Goal: Task Accomplishment & Management: Manage account settings

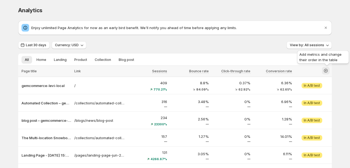
click at [324, 70] on button "button" at bounding box center [326, 71] width 8 height 8
click at [327, 69] on icon "button" at bounding box center [326, 71] width 4 height 4
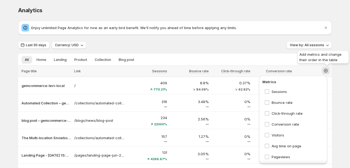
click at [328, 71] on icon "button" at bounding box center [326, 71] width 4 height 4
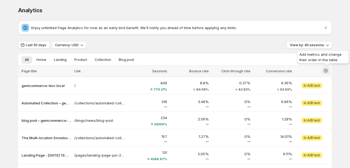
click at [328, 71] on icon "button" at bounding box center [326, 71] width 4 height 4
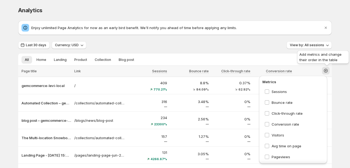
click at [328, 71] on icon "button" at bounding box center [326, 71] width 4 height 4
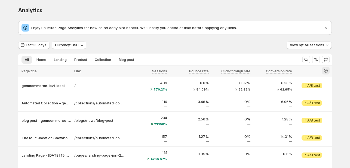
click at [328, 71] on icon "button" at bounding box center [326, 71] width 4 height 4
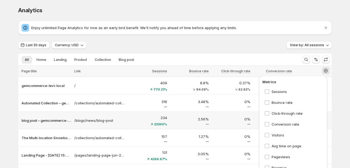
scroll to position [68, 0]
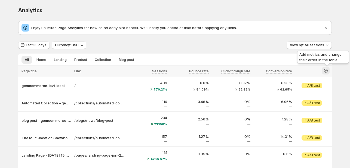
click at [327, 71] on icon "button" at bounding box center [326, 70] width 5 height 5
click at [327, 72] on icon "button" at bounding box center [326, 70] width 5 height 5
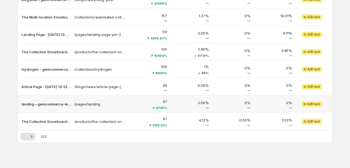
scroll to position [125, 0]
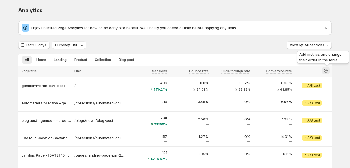
click at [328, 69] on icon "button" at bounding box center [326, 70] width 5 height 5
